Goal: Information Seeking & Learning: Learn about a topic

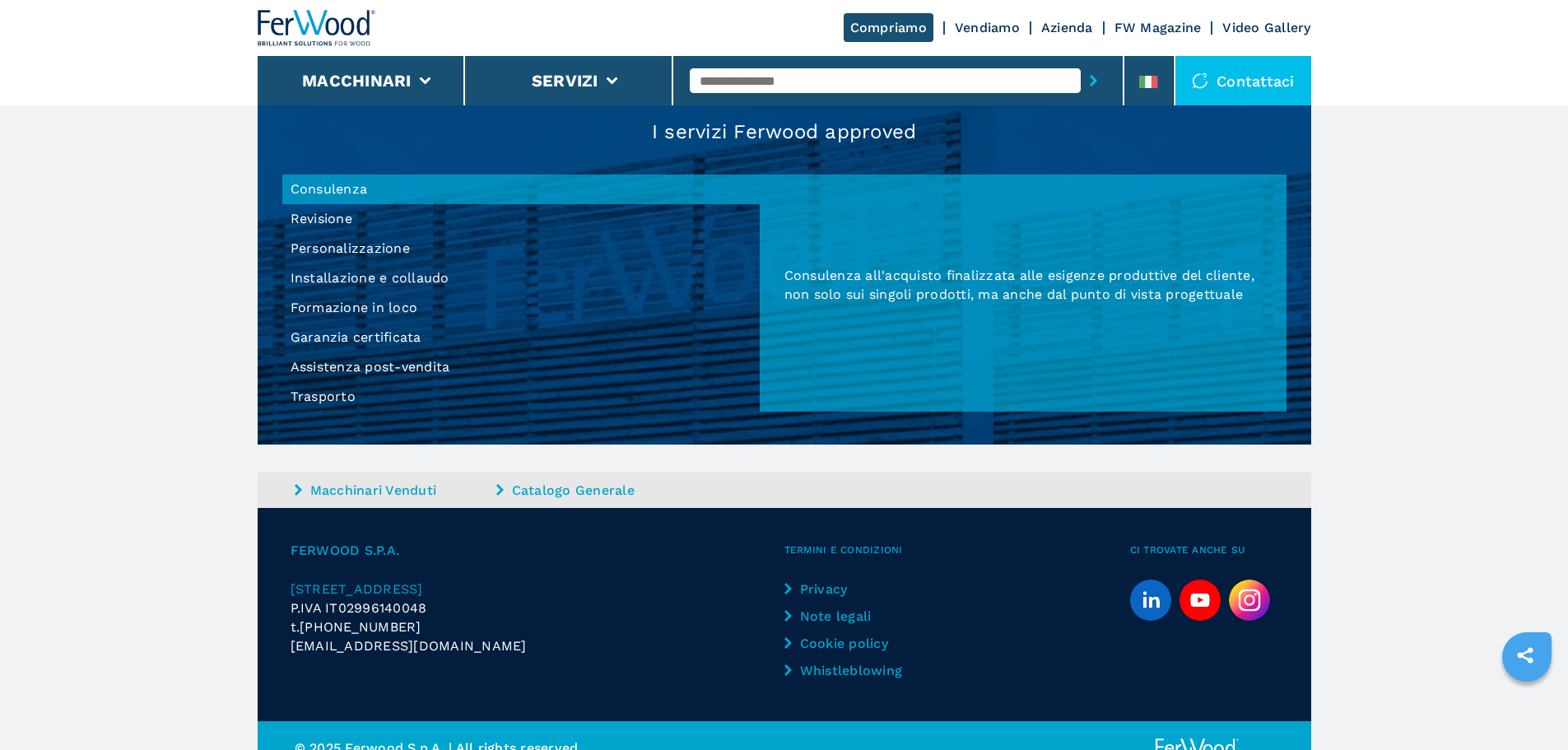
scroll to position [1529, 0]
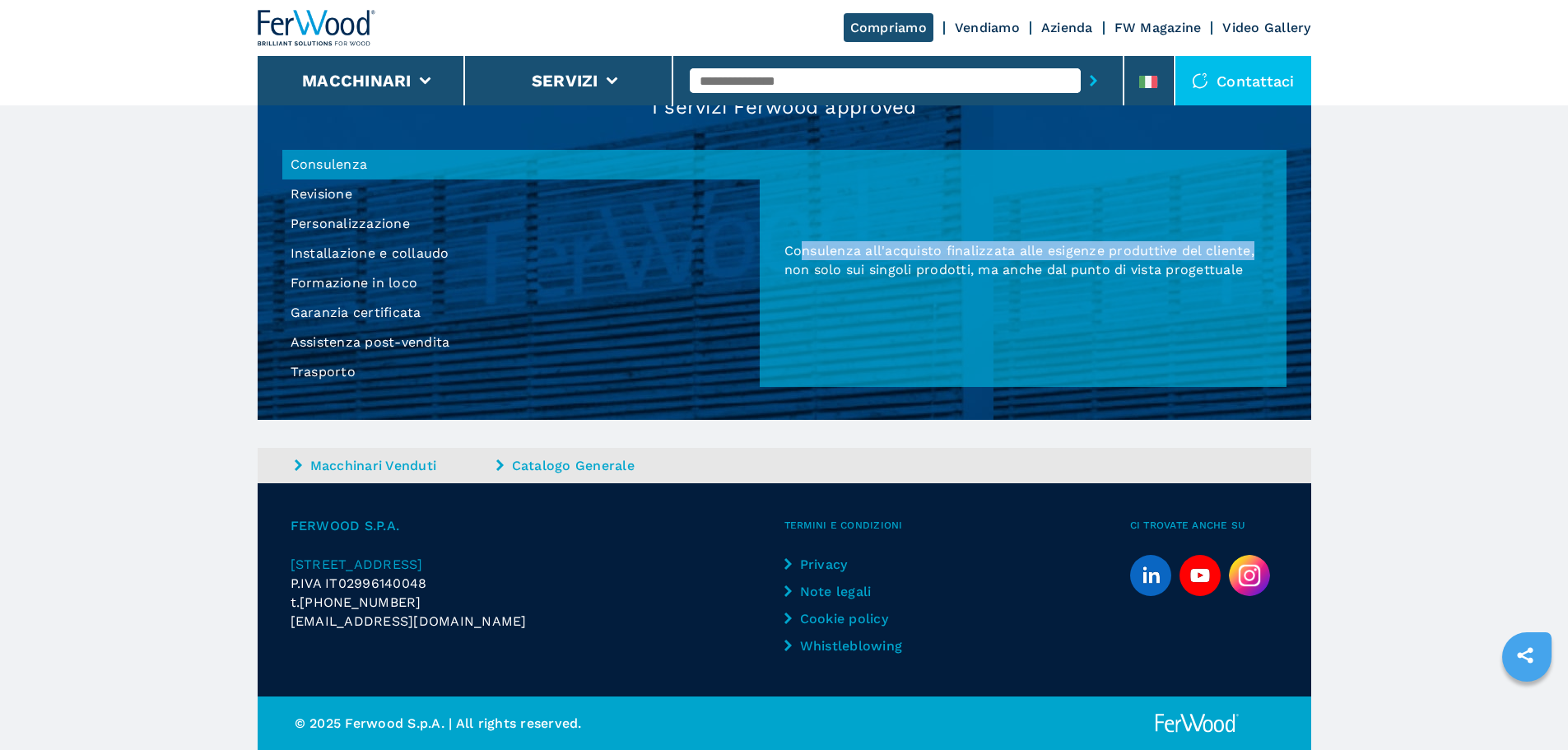
drag, startPoint x: 804, startPoint y: 244, endPoint x: 1260, endPoint y: 251, distance: 456.1
click at [1260, 251] on p "Consulenza all'acquisto finalizzata alle esigenze produttive del cliente, non s…" at bounding box center [1023, 259] width 477 height 38
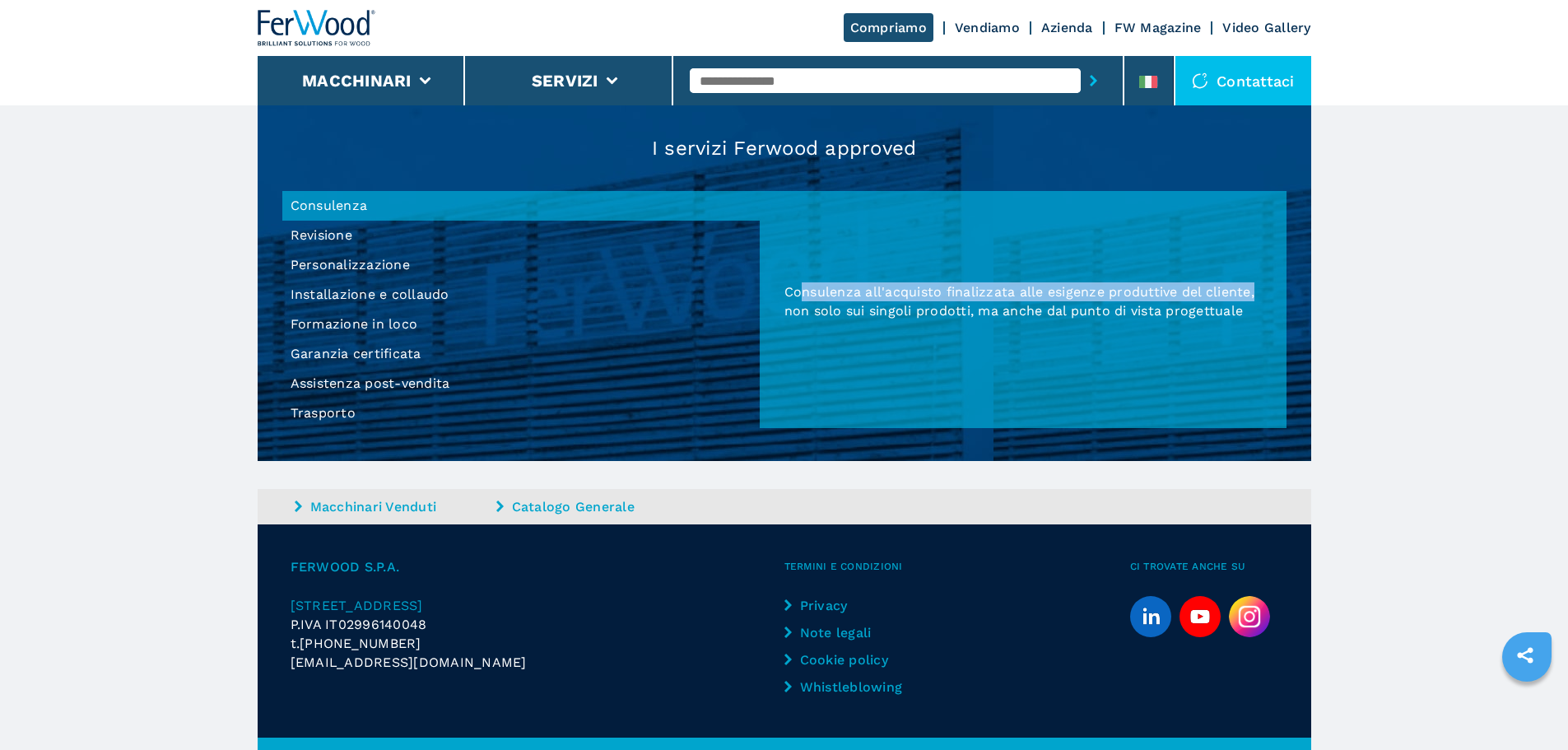
scroll to position [1446, 0]
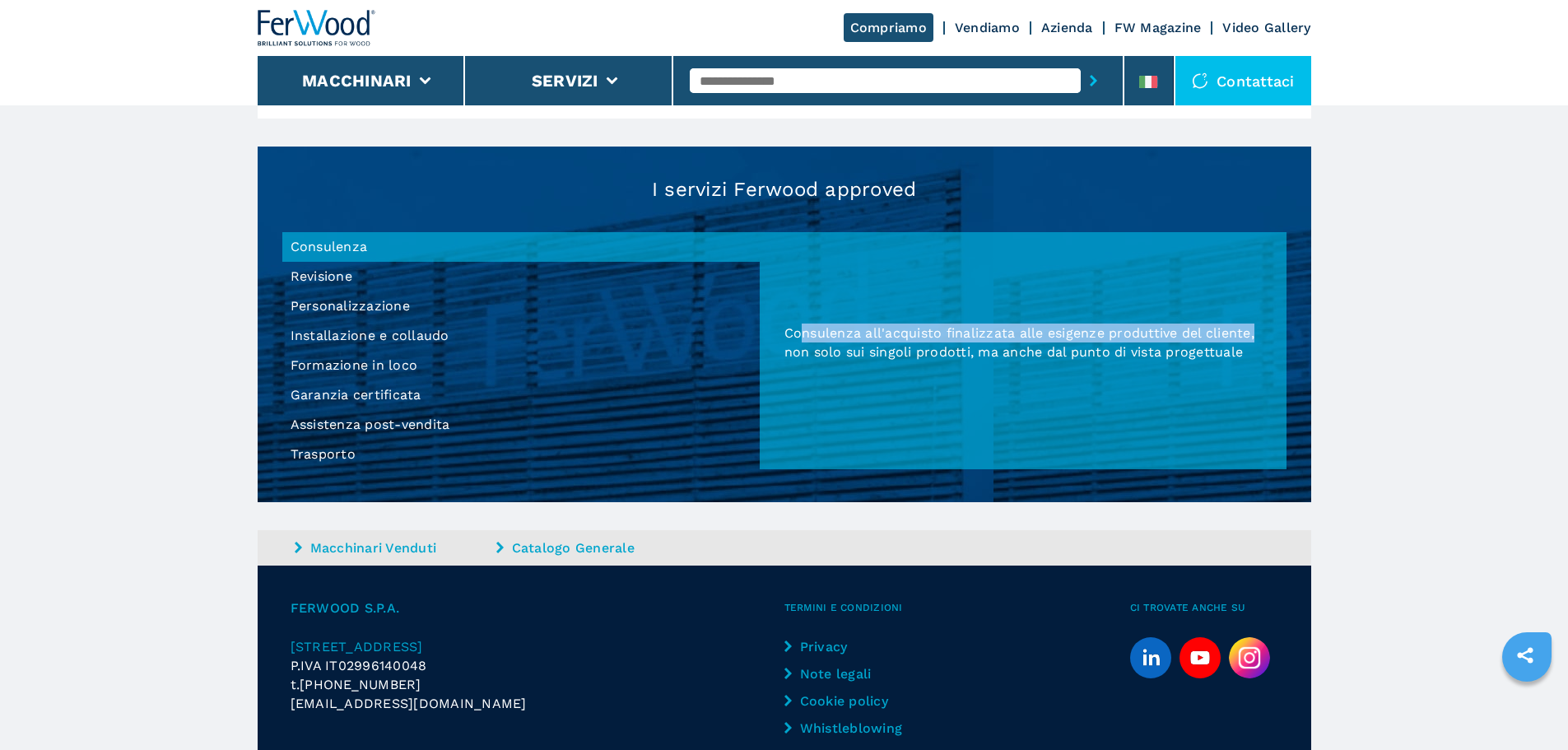
click at [1226, 310] on div "Consulenza all'acquisto finalizzata alle esigenze produttive del cliente, non s…" at bounding box center [1023, 350] width 527 height 237
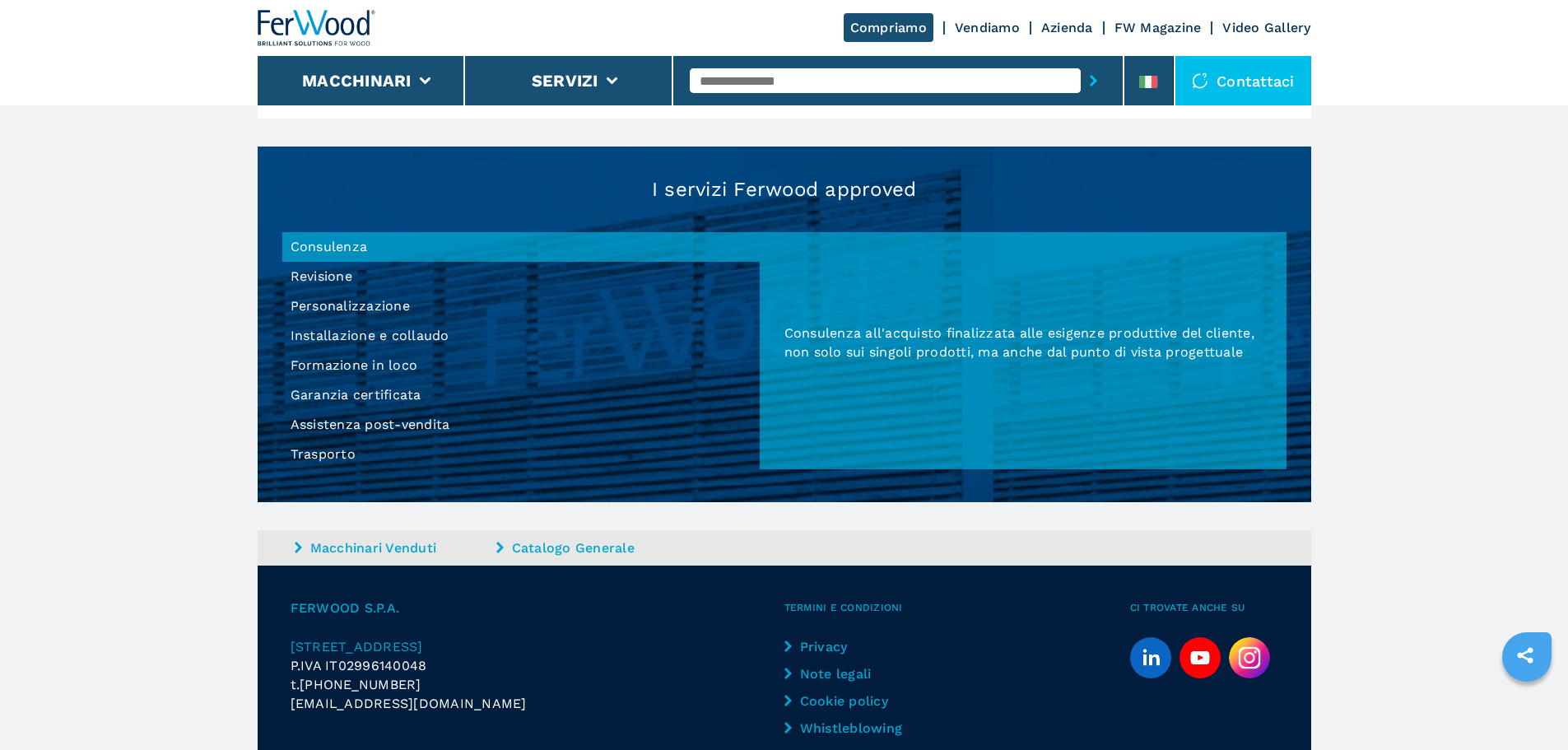
click at [350, 396] on li "Garanzia certificata" at bounding box center [521, 395] width 477 height 30
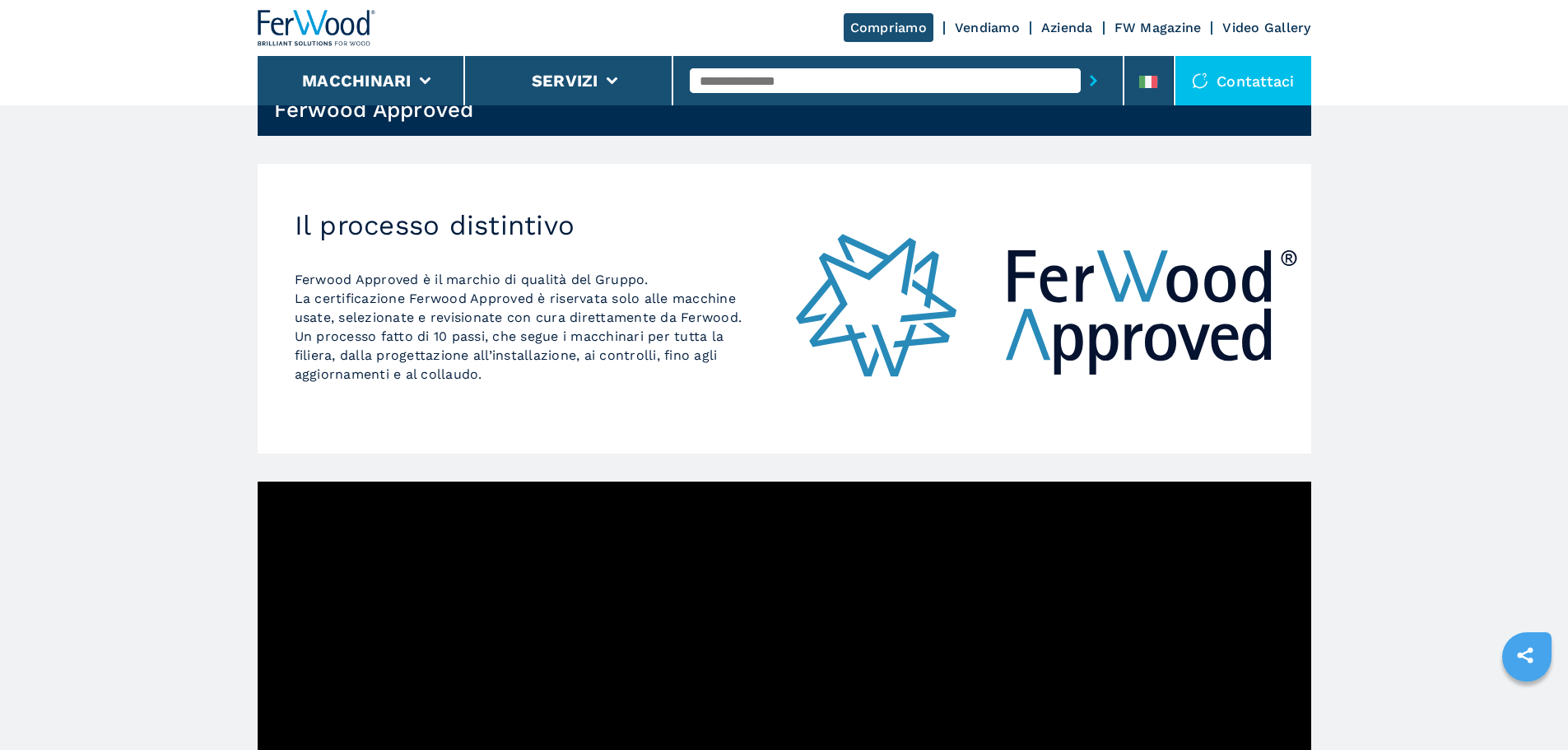
scroll to position [0, 0]
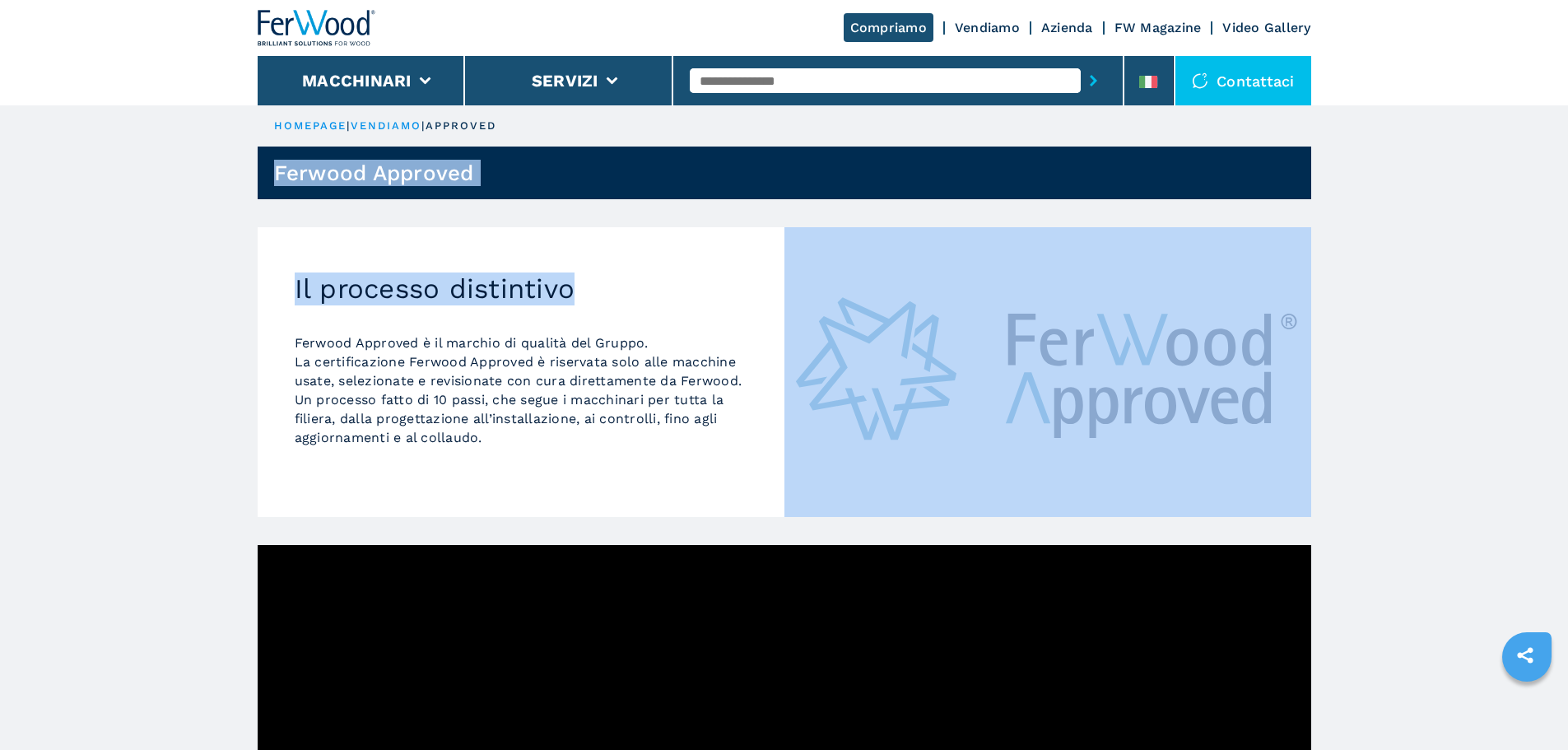
drag, startPoint x: 271, startPoint y: 167, endPoint x: 664, endPoint y: 197, distance: 394.1
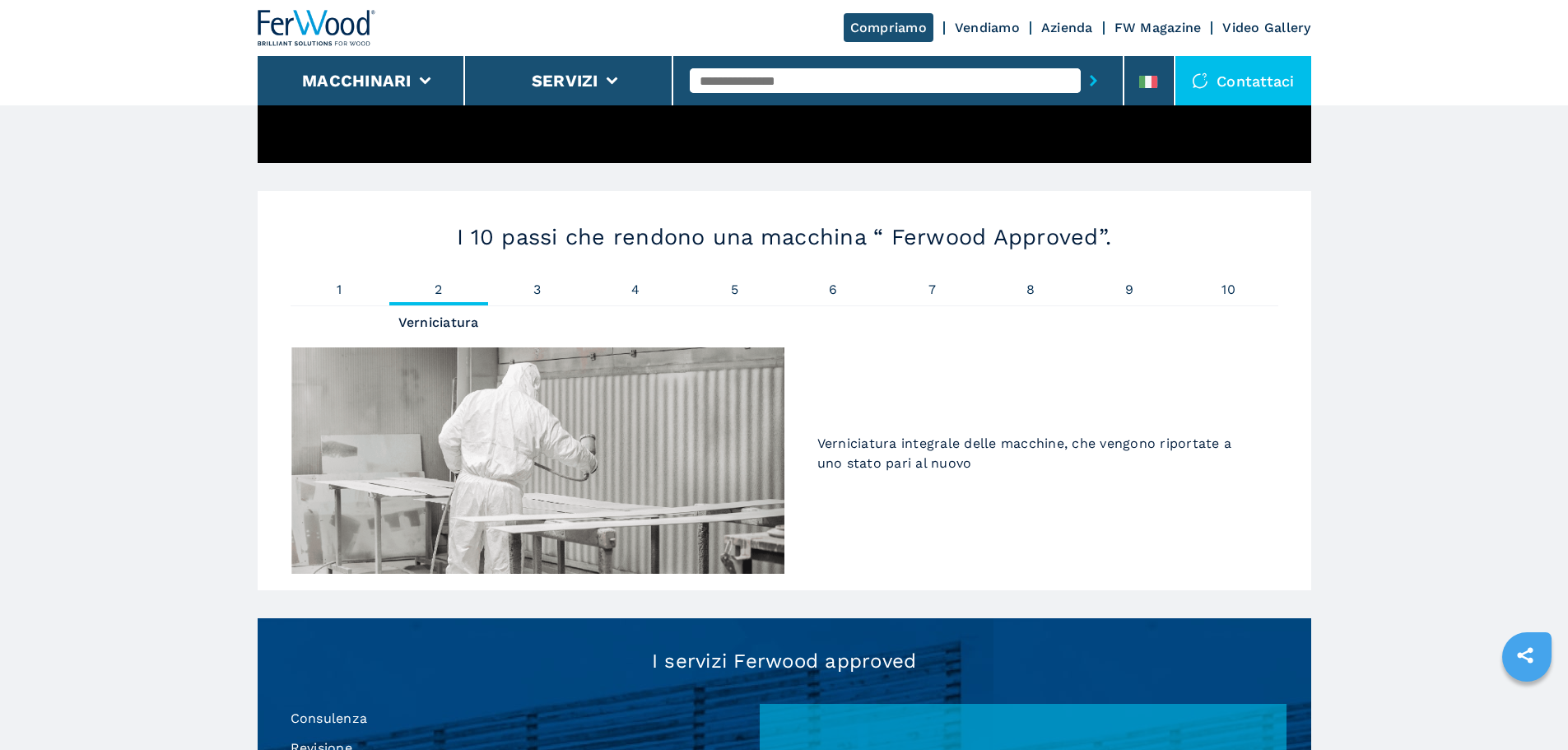
scroll to position [988, 0]
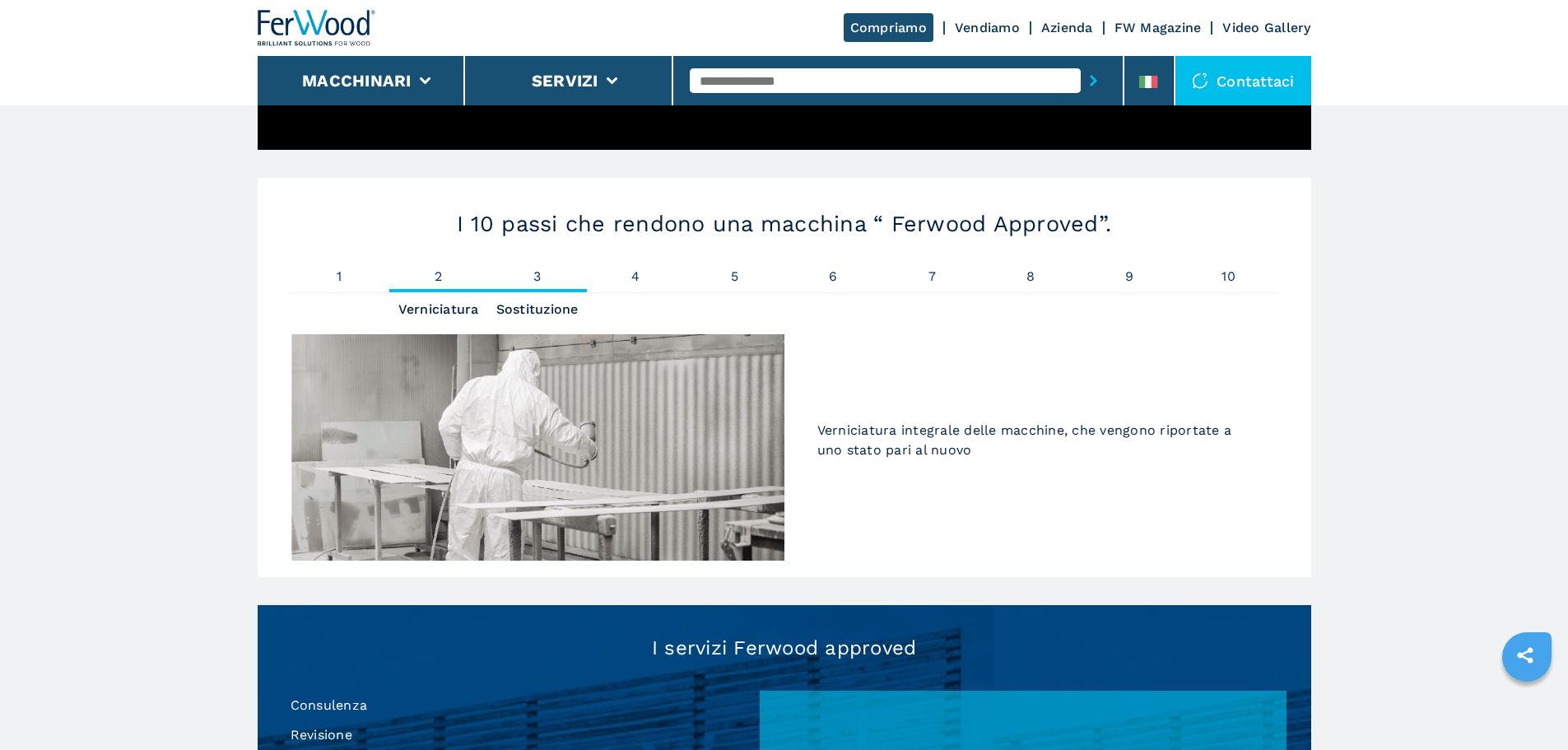
click at [543, 277] on span "3" at bounding box center [537, 276] width 99 height 13
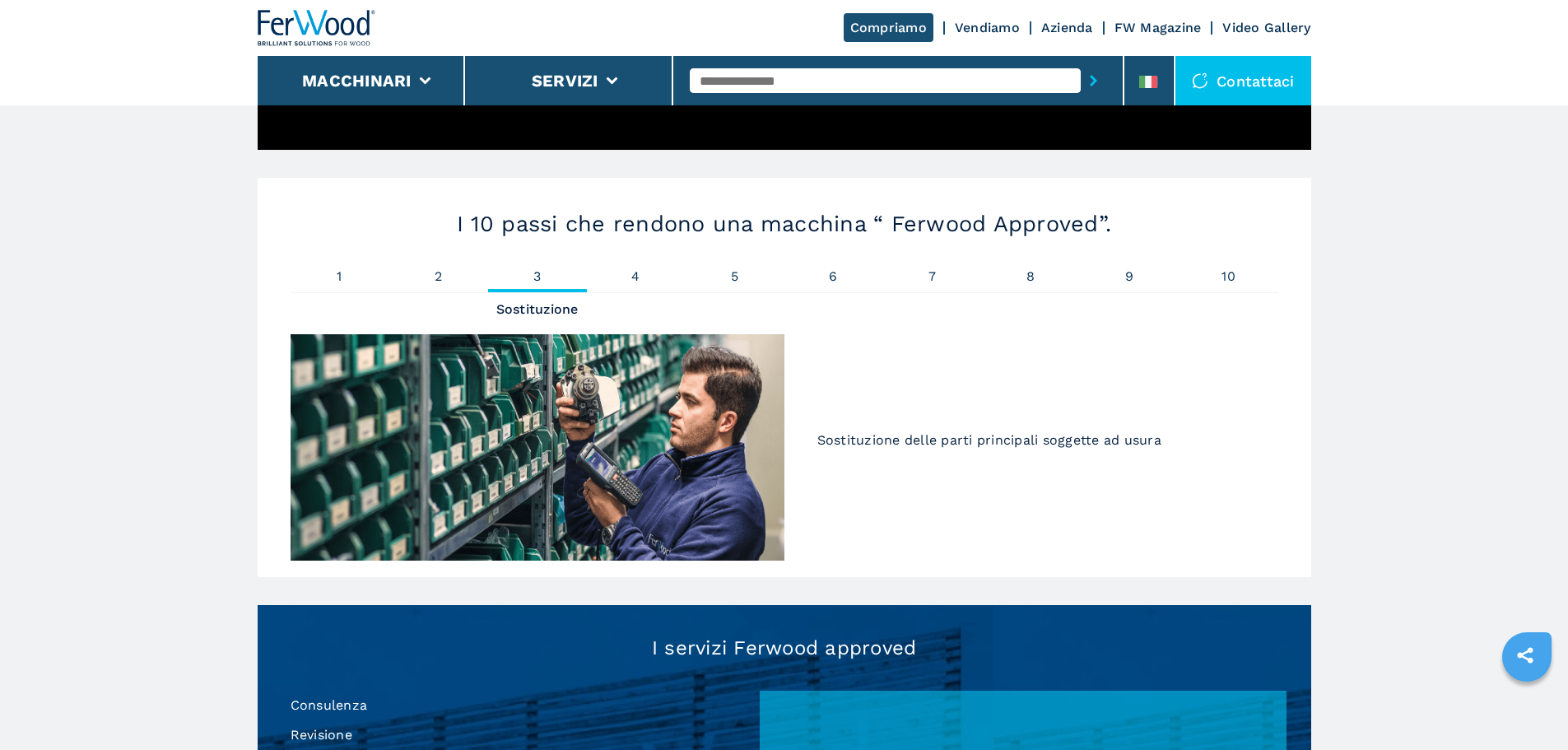
click at [658, 267] on div "I 10 passi che rendono una macchina “ Ferwood Approved”. 1 Pulitura 2 Verniciat…" at bounding box center [784, 378] width 1054 height 399
click at [351, 273] on span "1" at bounding box center [340, 276] width 99 height 13
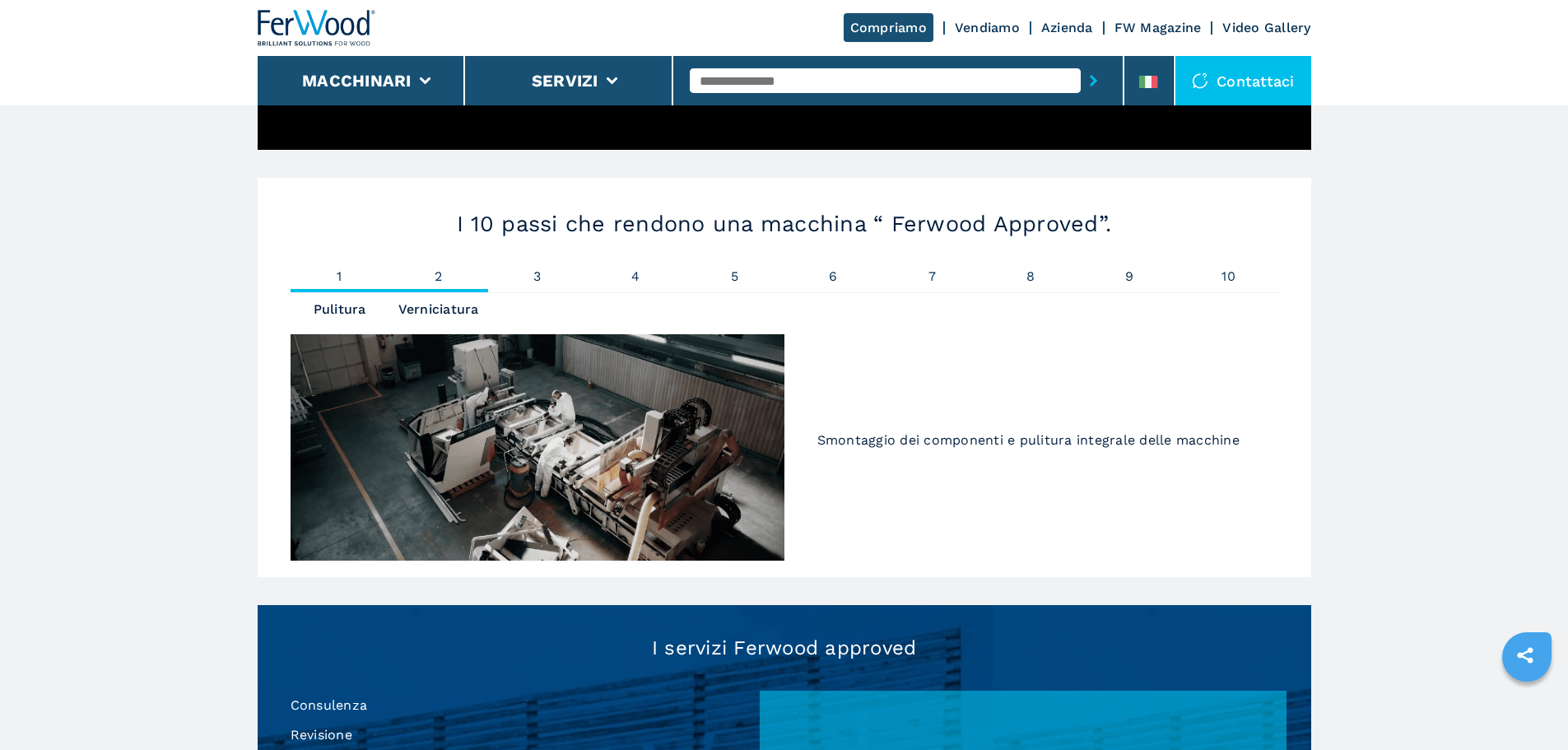
click at [431, 270] on div "I 10 passi che rendono una macchina “ Ferwood Approved”. 1 Pulitura 2 Verniciat…" at bounding box center [784, 378] width 1054 height 399
click at [1243, 266] on div "I 10 passi che rendono una macchina “ Ferwood Approved”. 1 Pulitura 2 Verniciat…" at bounding box center [784, 378] width 1054 height 399
click at [1227, 278] on span "10" at bounding box center [1229, 276] width 99 height 13
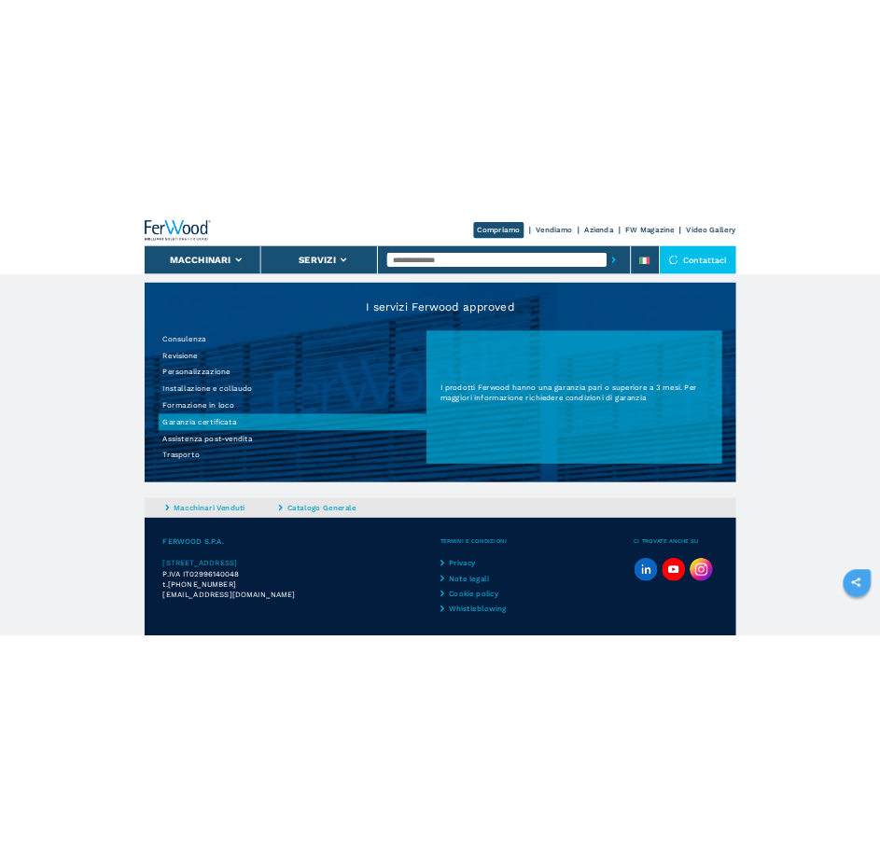
scroll to position [1679, 0]
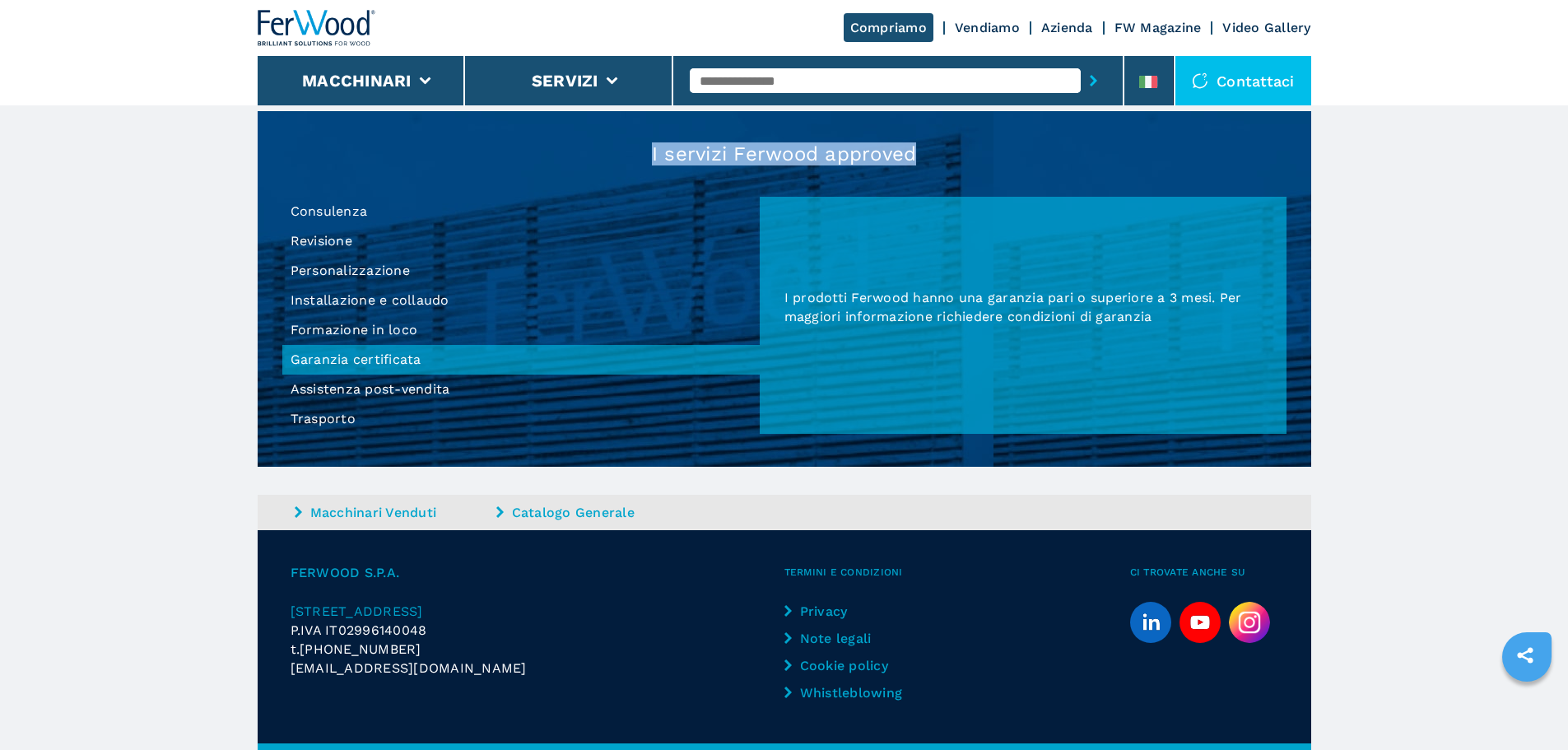
drag, startPoint x: 646, startPoint y: 154, endPoint x: 915, endPoint y: 154, distance: 269.0
click at [915, 154] on h3 "I servizi Ferwood approved" at bounding box center [784, 154] width 1004 height 19
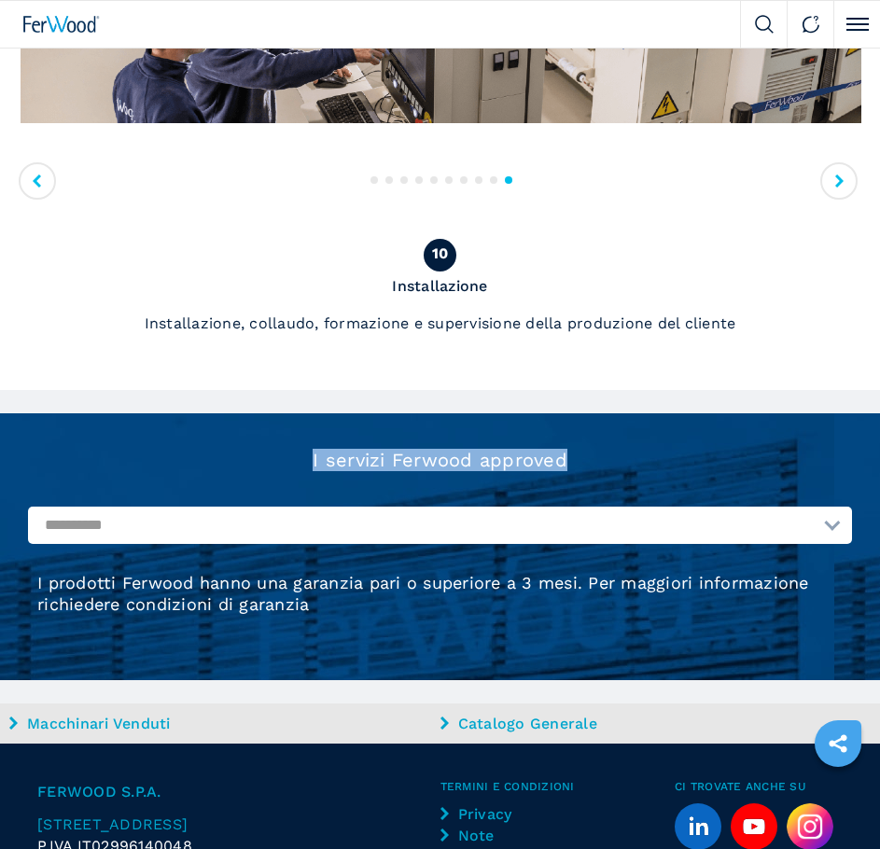
scroll to position [1455, 0]
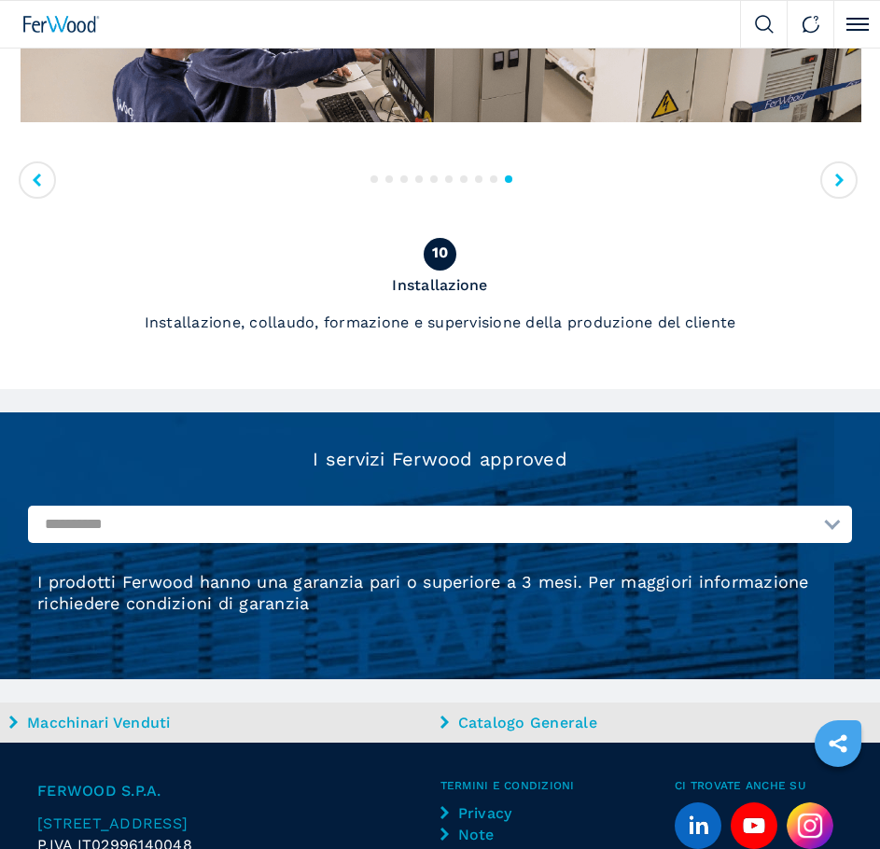
click at [112, 591] on span "I prodotti Ferwood hanno una garanzia pari o superiore a 3 mesi. Per maggiori i…" at bounding box center [423, 592] width 772 height 41
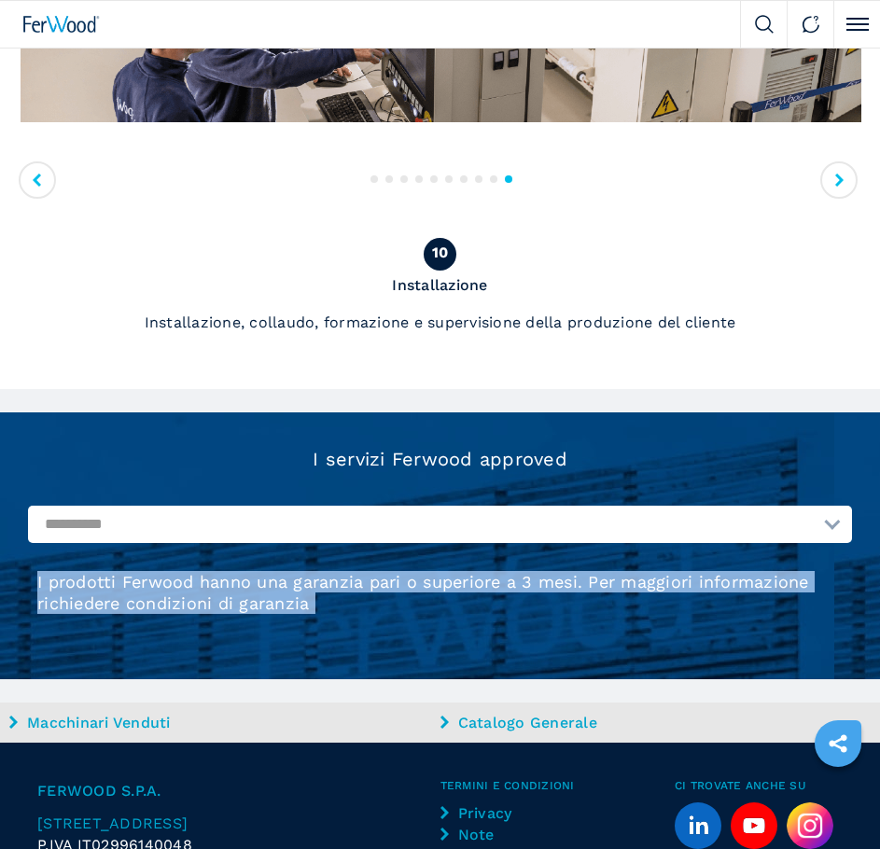
click at [112, 591] on span "I prodotti Ferwood hanno una garanzia pari o superiore a 3 mesi. Per maggiori i…" at bounding box center [423, 592] width 772 height 41
copy main "I prodotti Ferwood hanno una garanzia pari o superiore a 3 mesi. Per maggiori i…"
